Goal: Use online tool/utility: Utilize a website feature to perform a specific function

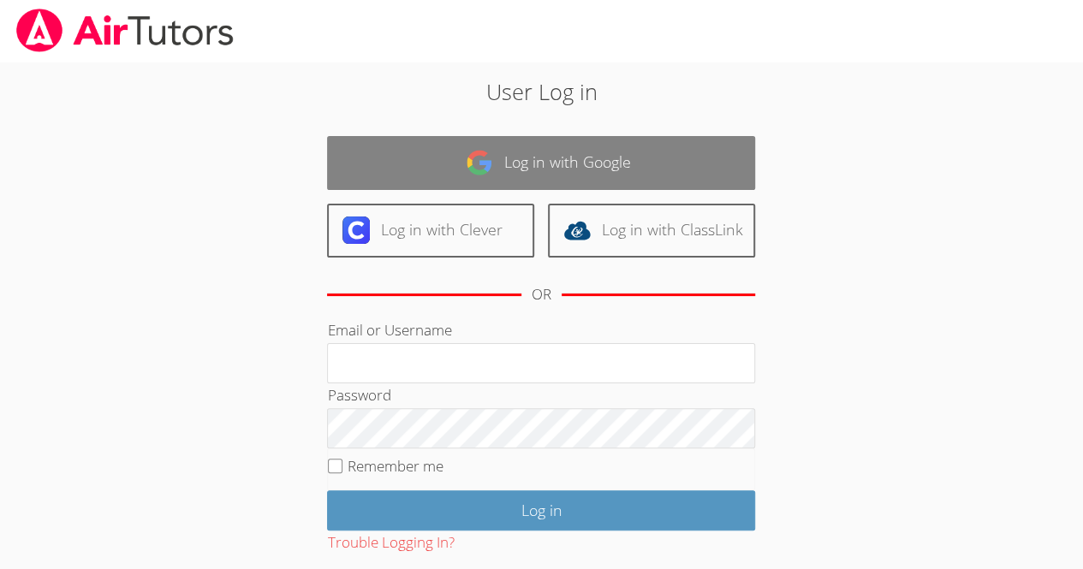
click at [502, 170] on link "Log in with Google" at bounding box center [541, 163] width 428 height 54
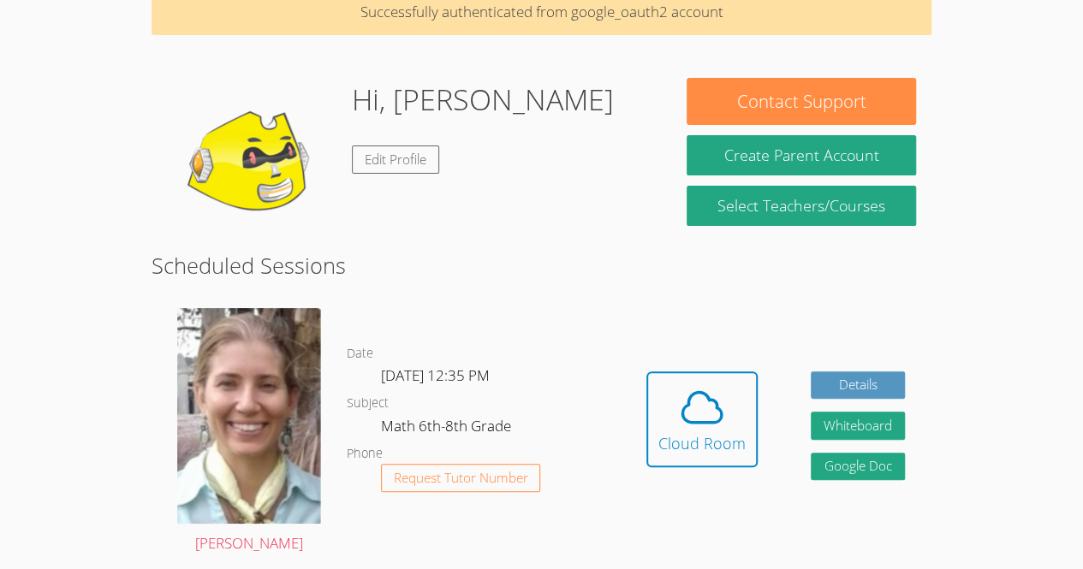
scroll to position [81, 0]
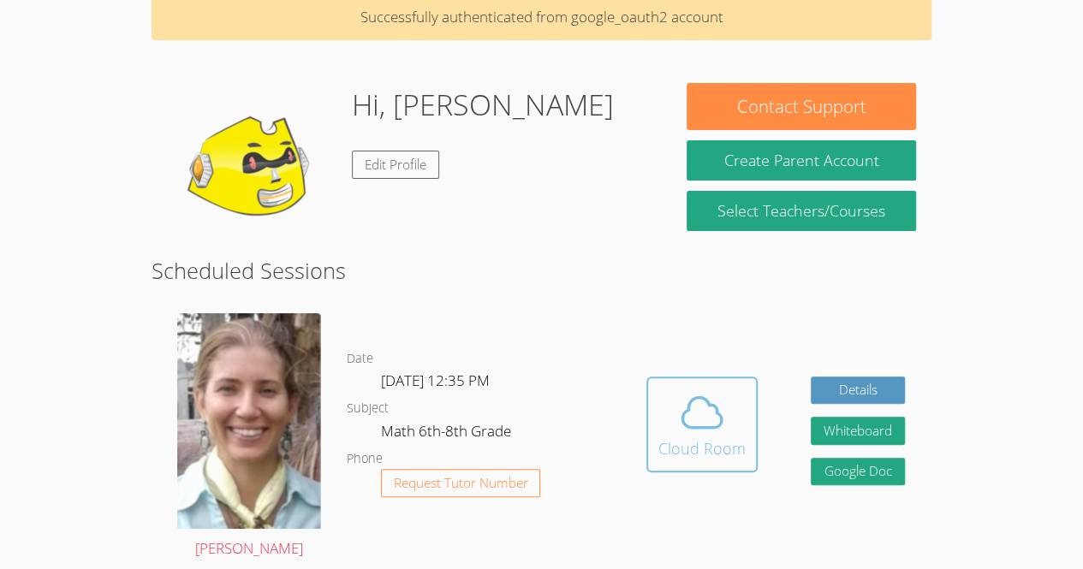
click at [672, 466] on button "Cloud Room" at bounding box center [701, 425] width 111 height 96
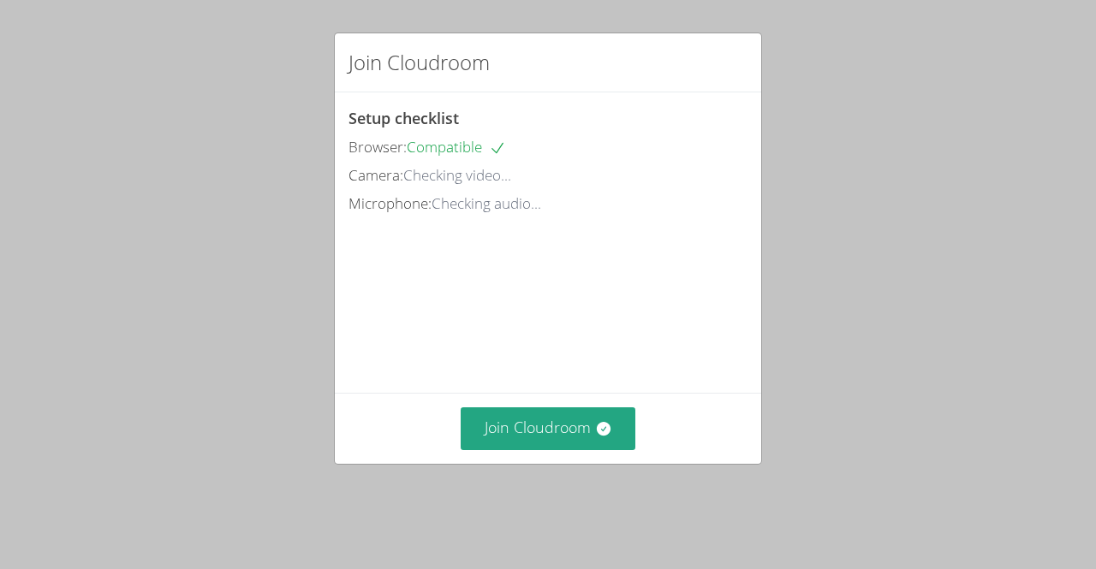
click at [795, 233] on div "Join Cloudroom Setup checklist Browser: Compatible Camera: Checking video... Mi…" at bounding box center [548, 284] width 1096 height 569
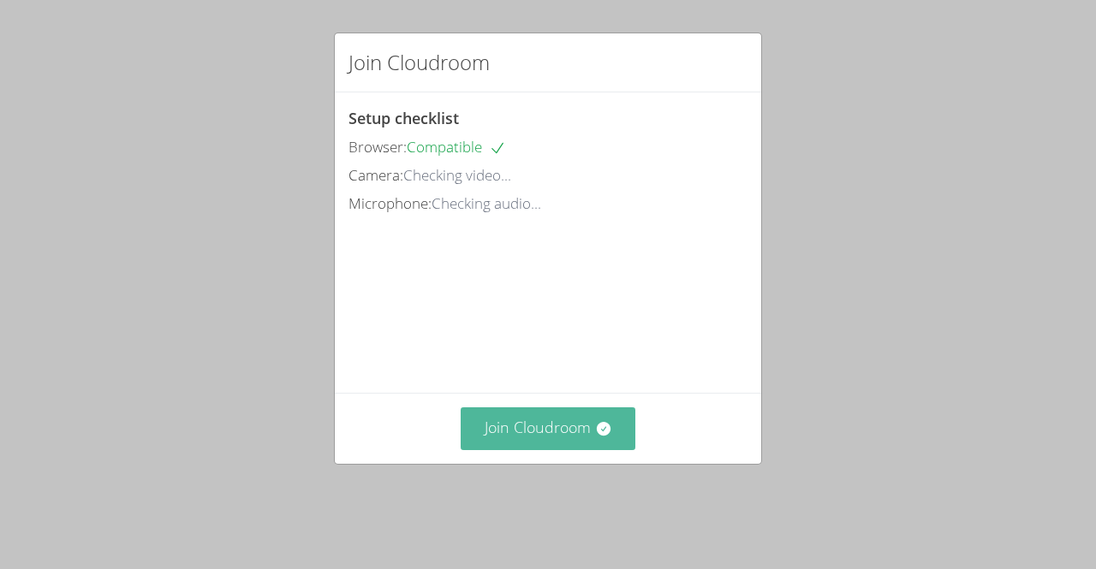
click at [557, 449] on button "Join Cloudroom" at bounding box center [547, 428] width 175 height 42
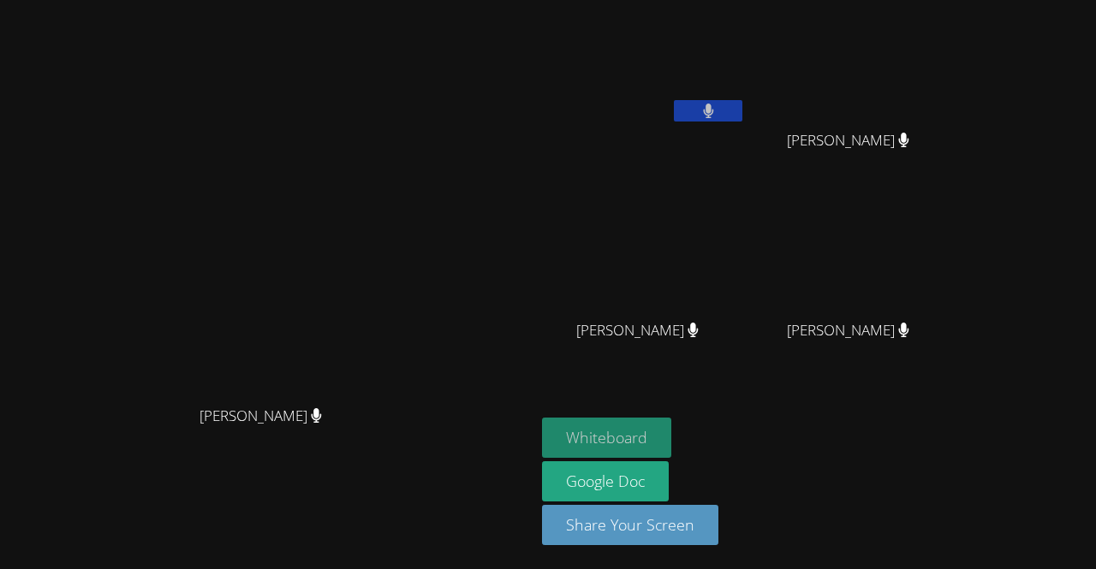
click at [671, 422] on button "Whiteboard" at bounding box center [606, 438] width 129 height 40
